Goal: Find specific page/section: Find specific page/section

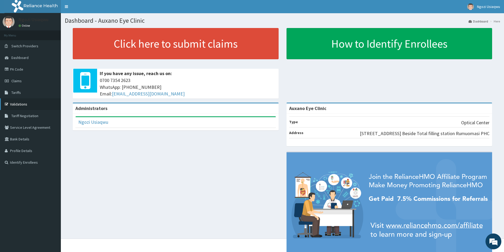
click at [22, 104] on link "Validations" at bounding box center [30, 104] width 61 height 12
click at [19, 102] on link "Validations" at bounding box center [30, 104] width 61 height 12
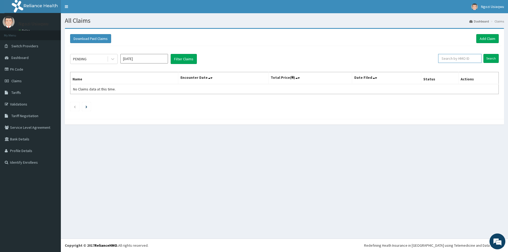
click at [452, 57] on input "text" at bounding box center [459, 58] width 43 height 9
click at [39, 101] on link "Validations" at bounding box center [30, 104] width 61 height 12
